Goal: Transaction & Acquisition: Purchase product/service

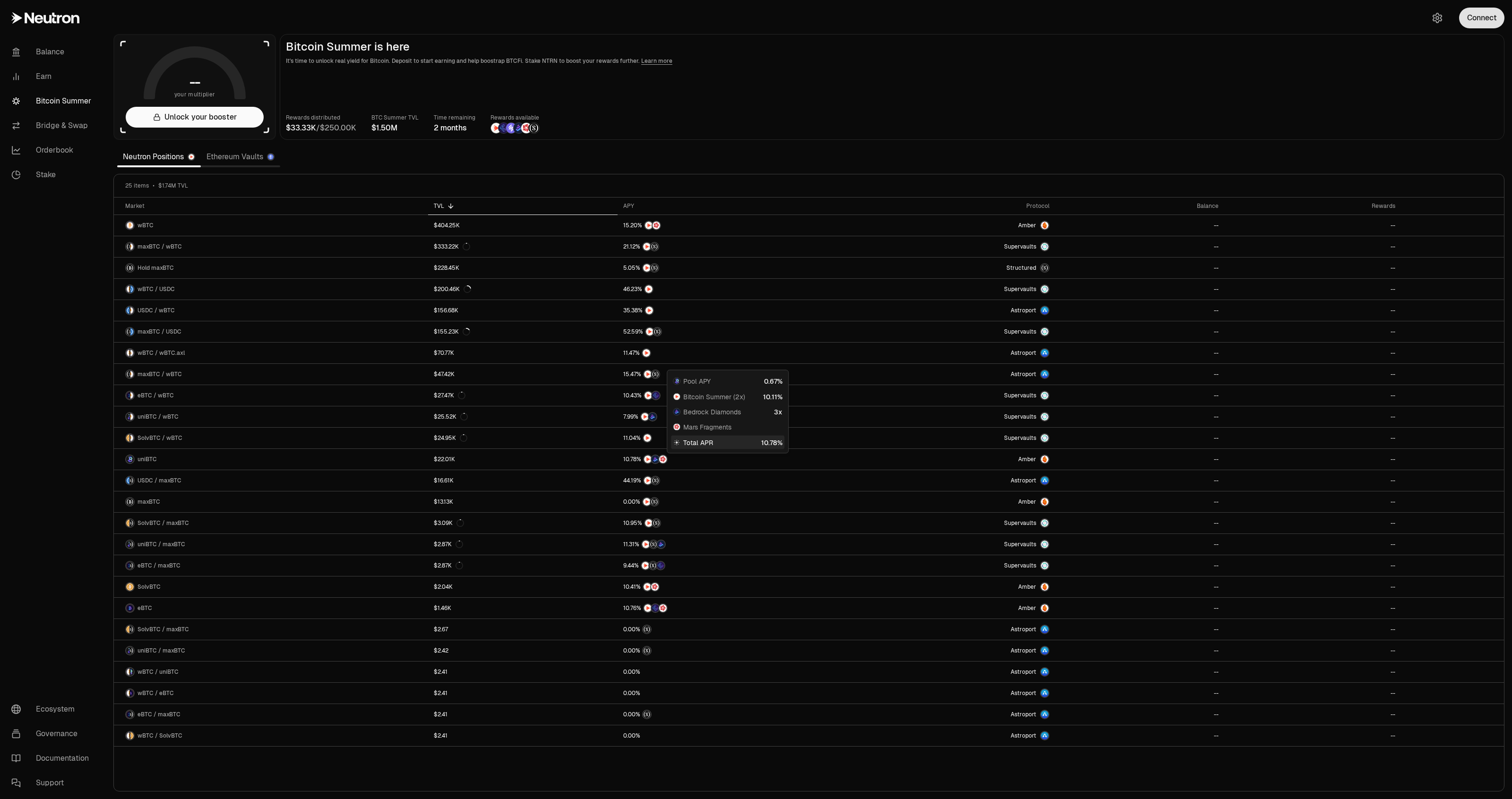
click at [1461, 22] on button "Connect" at bounding box center [1482, 18] width 45 height 21
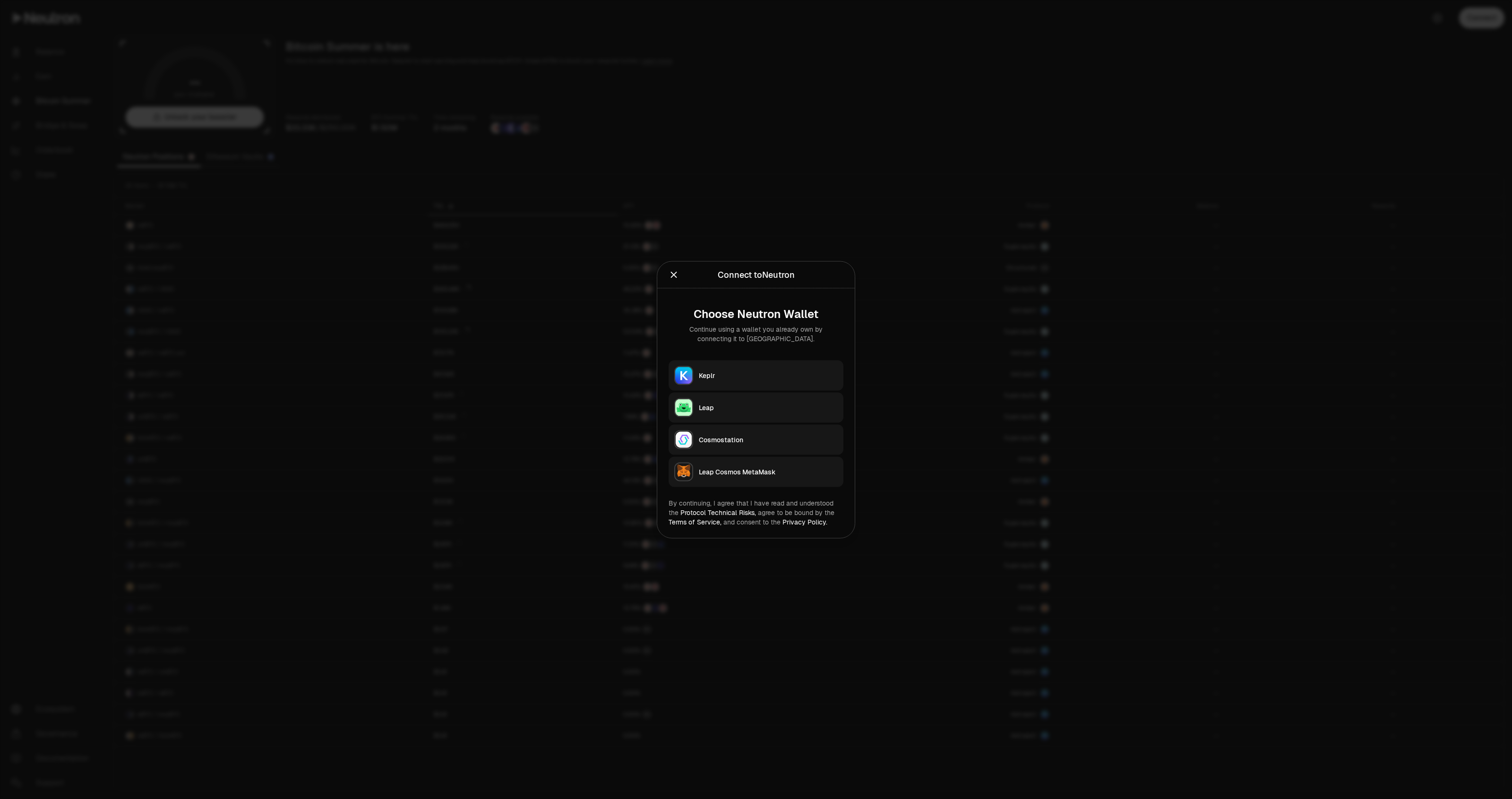
click at [733, 368] on button "Keplr" at bounding box center [756, 375] width 175 height 30
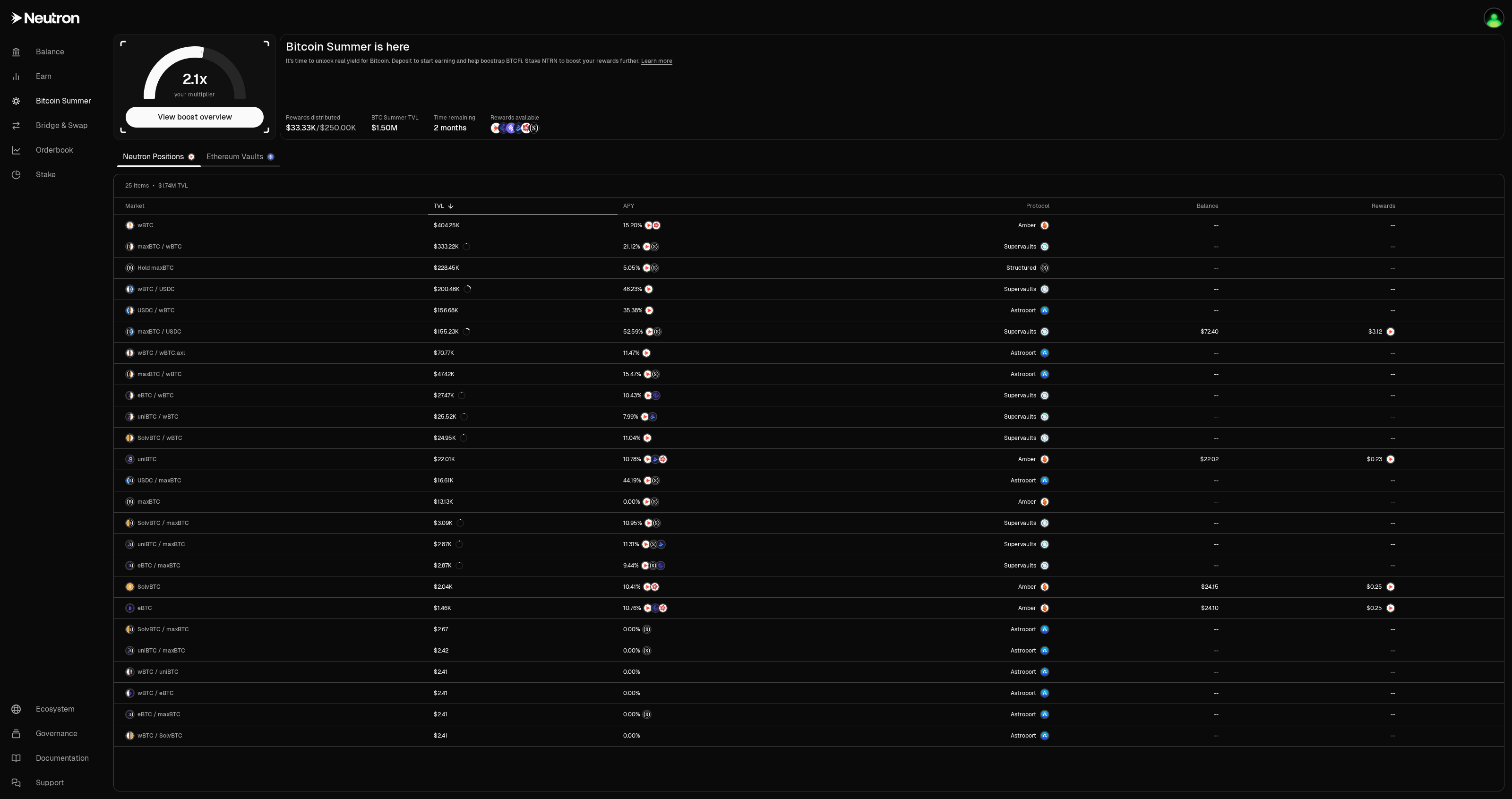
click at [215, 156] on link "Ethereum Vaults" at bounding box center [240, 157] width 80 height 19
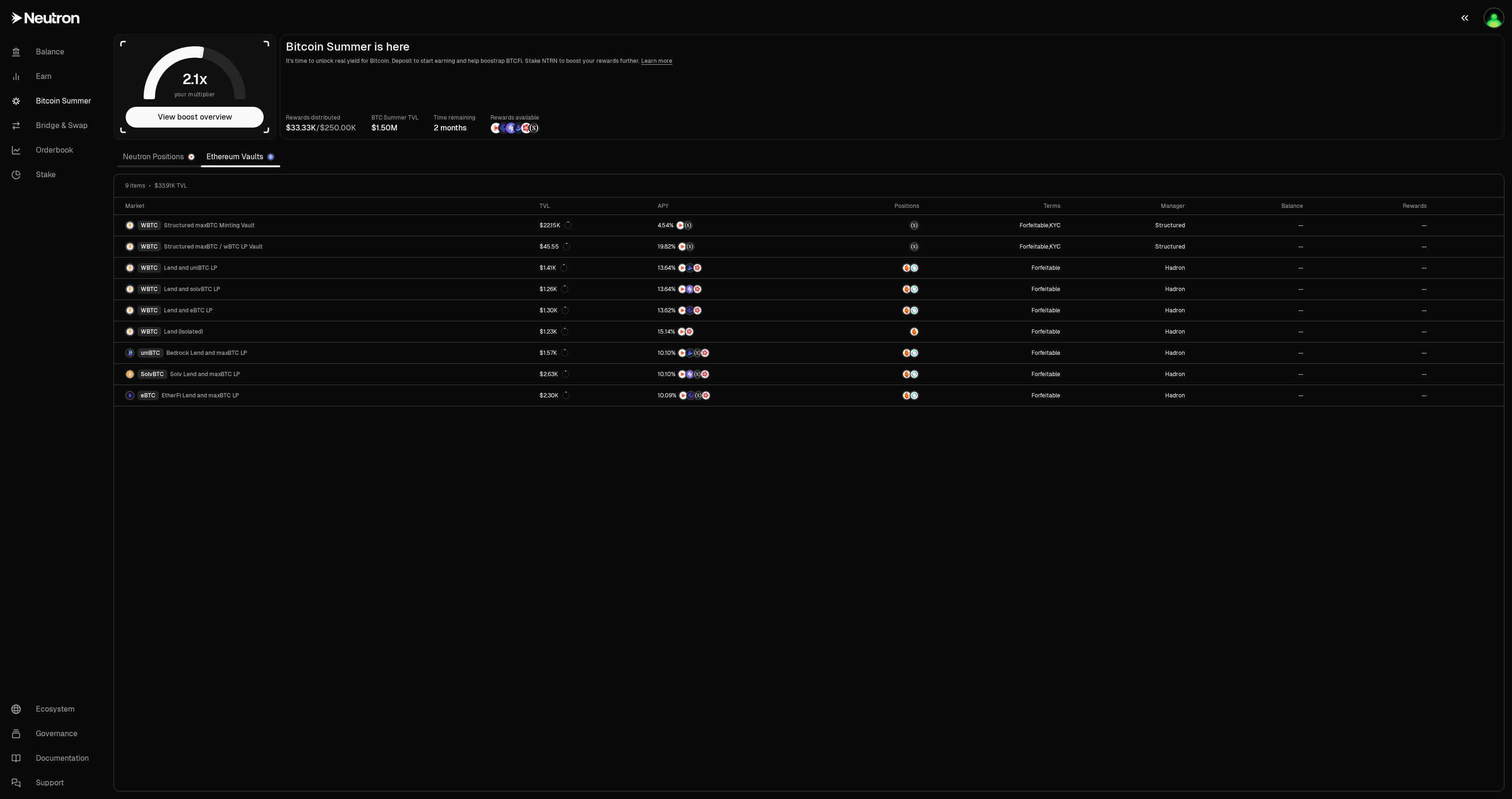
click at [1489, 17] on img "button" at bounding box center [1494, 18] width 19 height 19
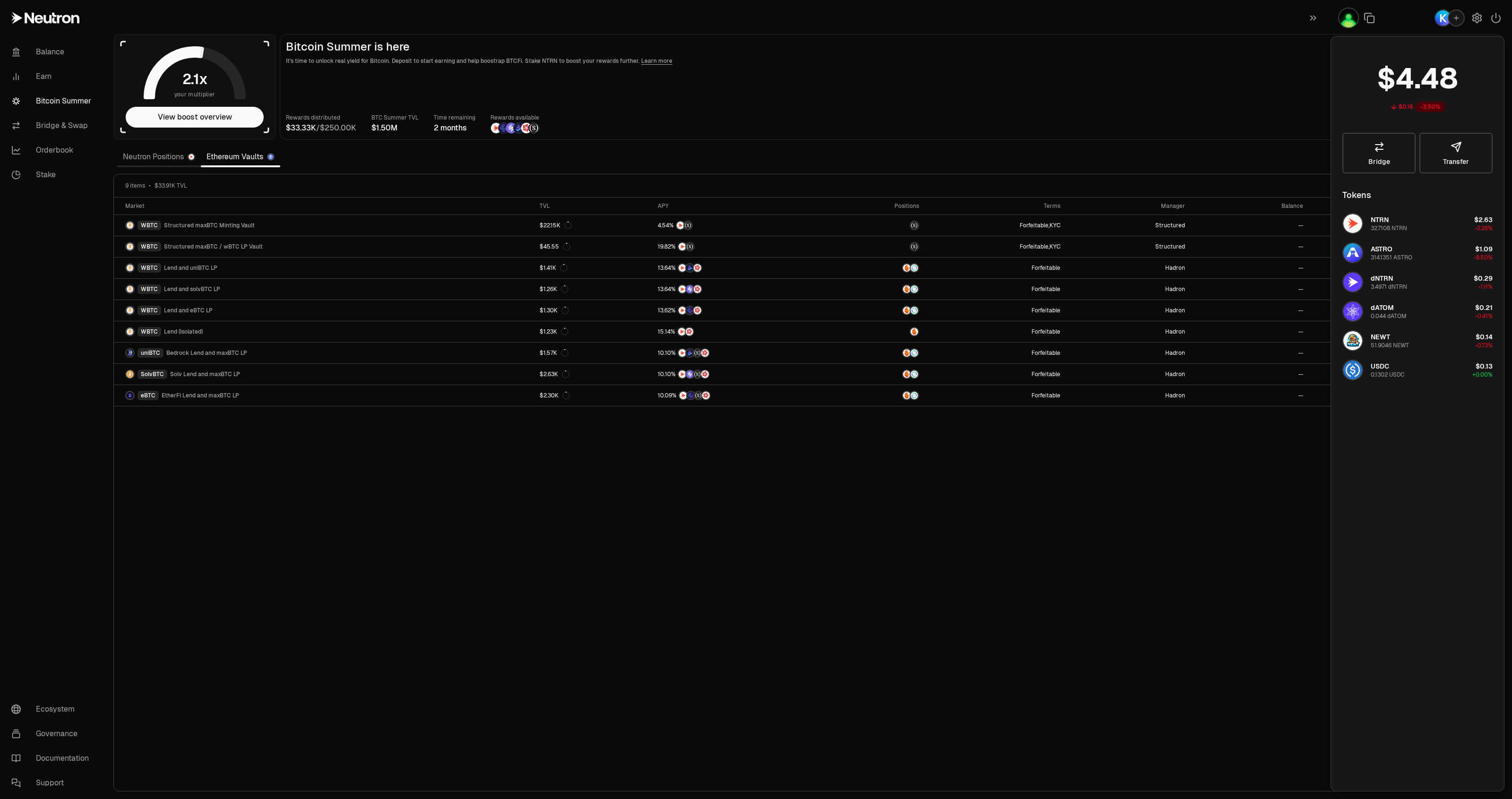
click at [1458, 9] on div "button" at bounding box center [1456, 18] width 17 height 17
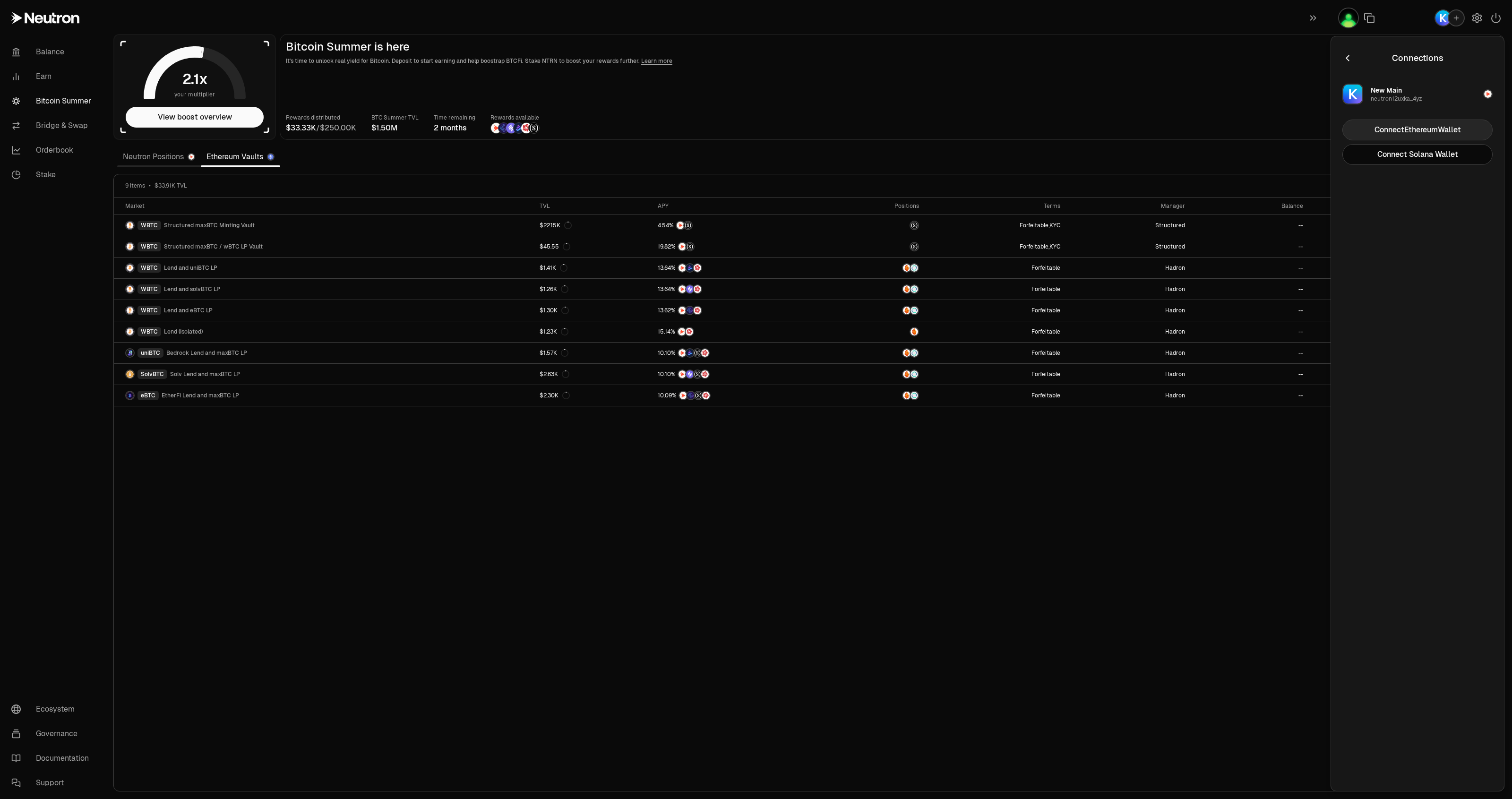
click at [1411, 127] on button "Connect Ethereum Wallet" at bounding box center [1417, 130] width 150 height 21
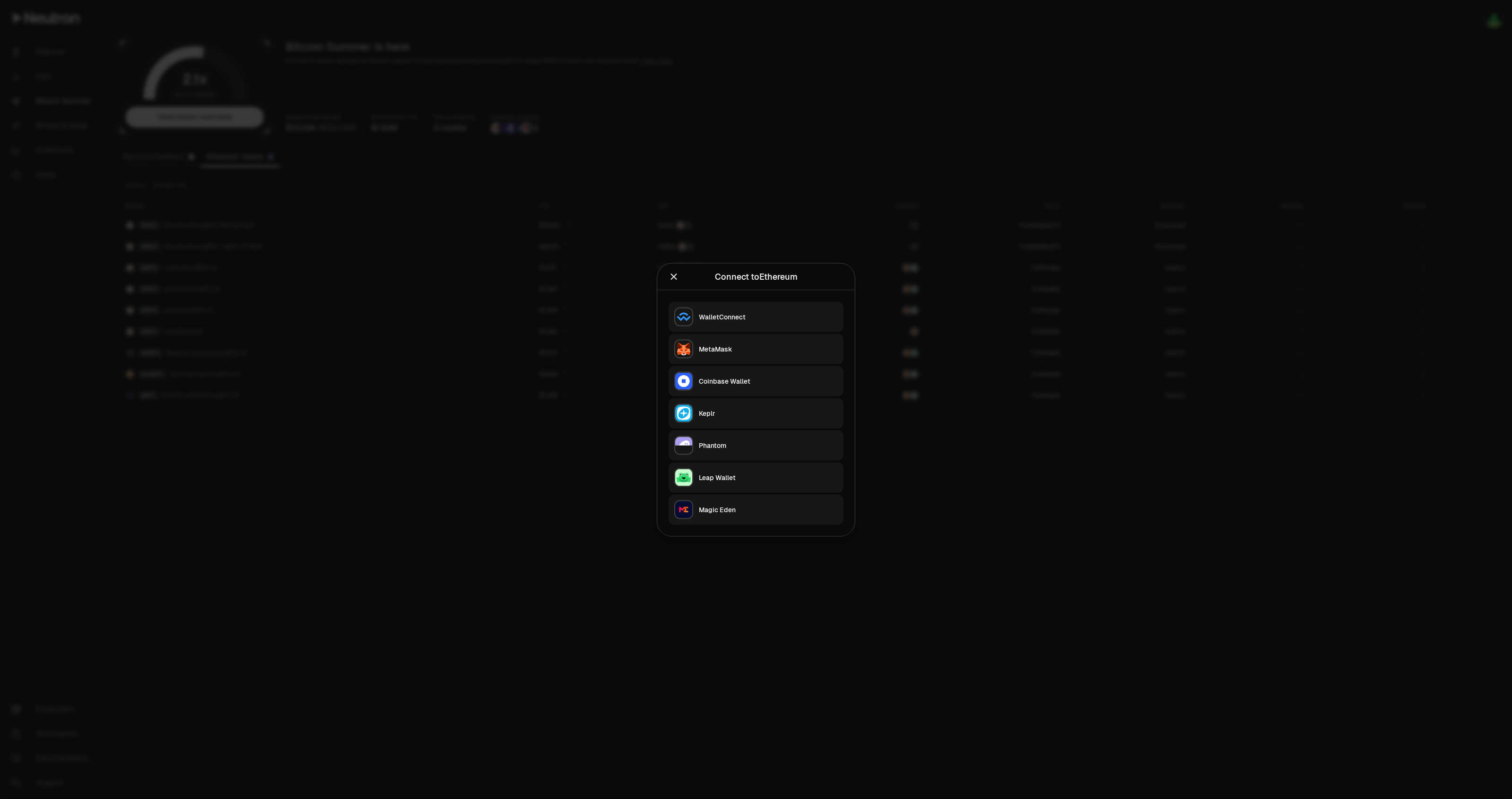
click at [797, 351] on div "MetaMask" at bounding box center [768, 348] width 139 height 9
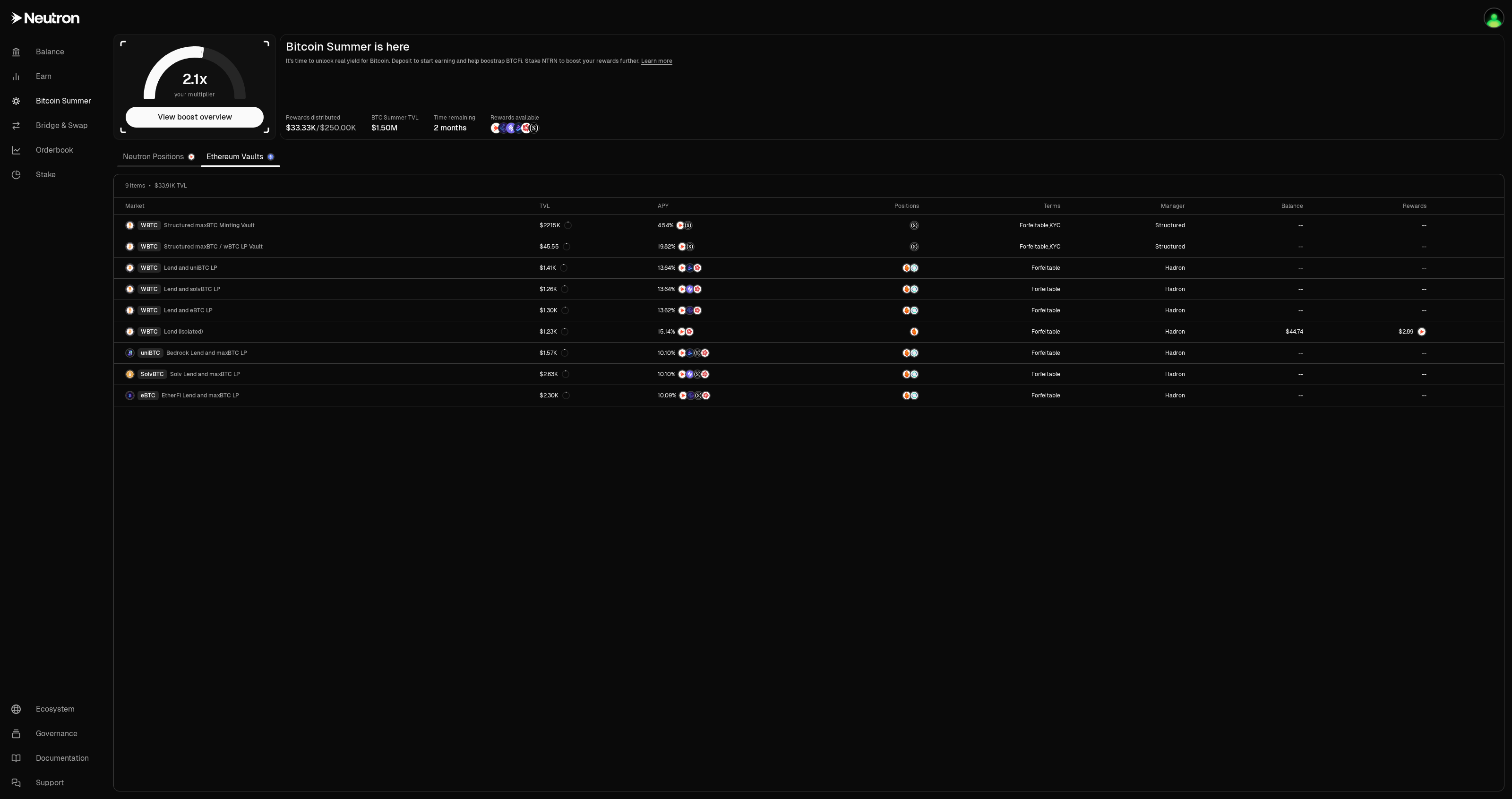
click at [176, 157] on link "Neutron Positions" at bounding box center [159, 157] width 84 height 19
